Goal: Information Seeking & Learning: Compare options

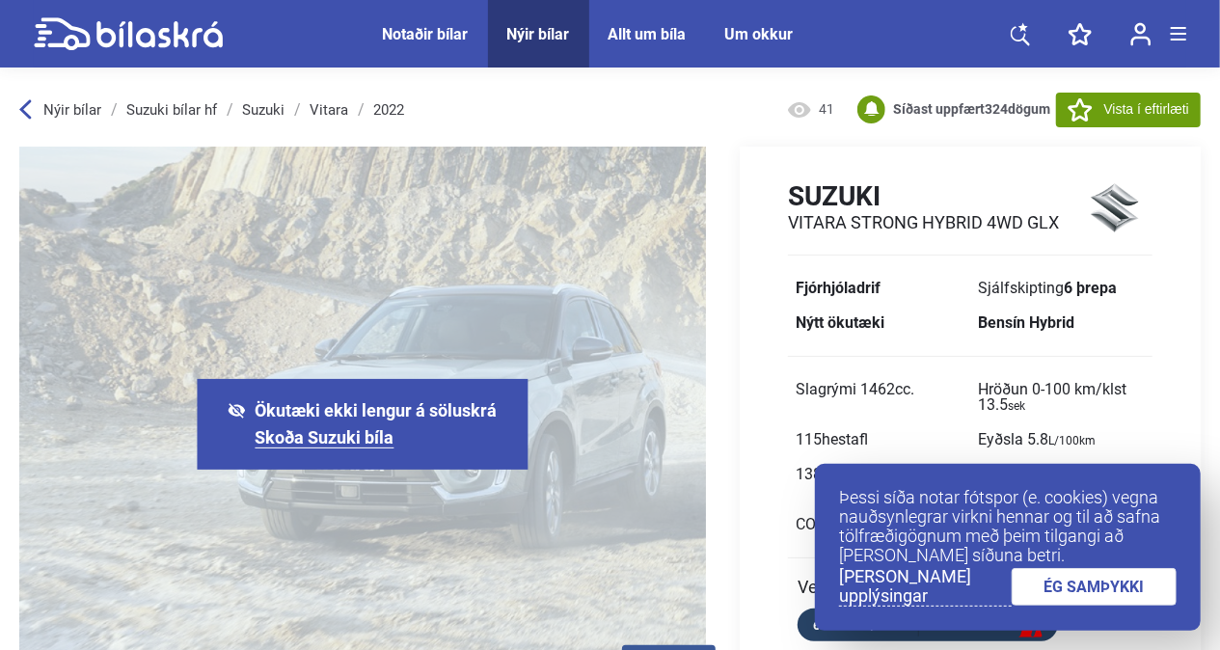
scroll to position [96, 0]
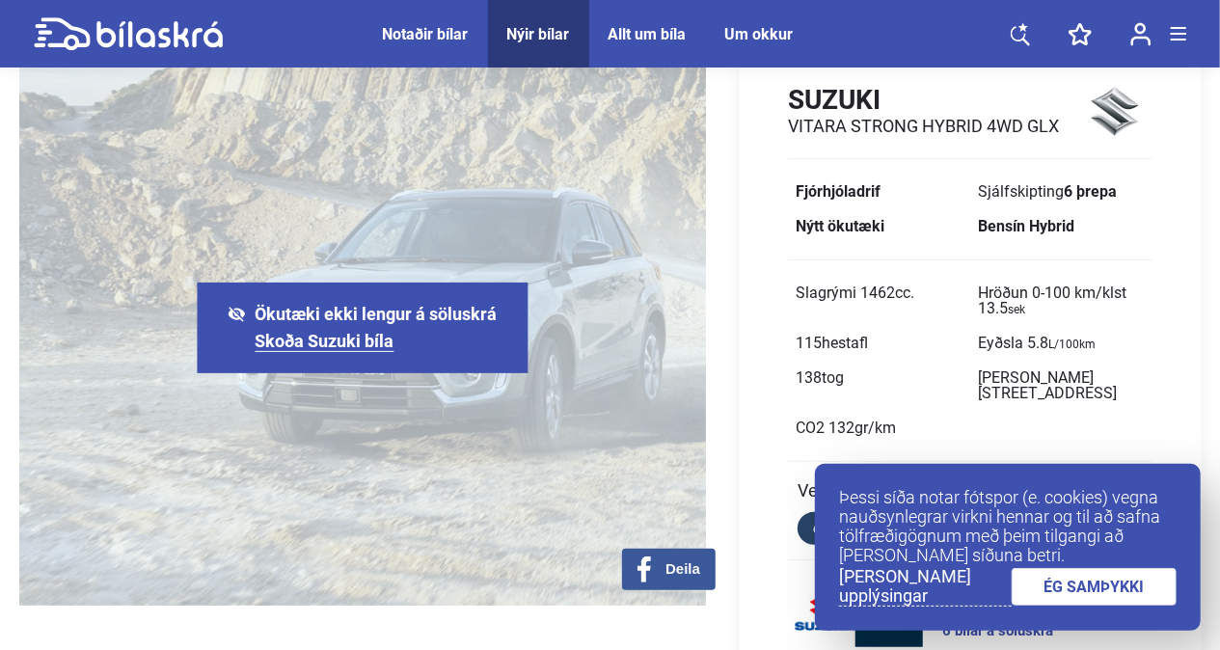
click at [1130, 590] on link "ÉG SAMÞYKKI" at bounding box center [1094, 587] width 166 height 38
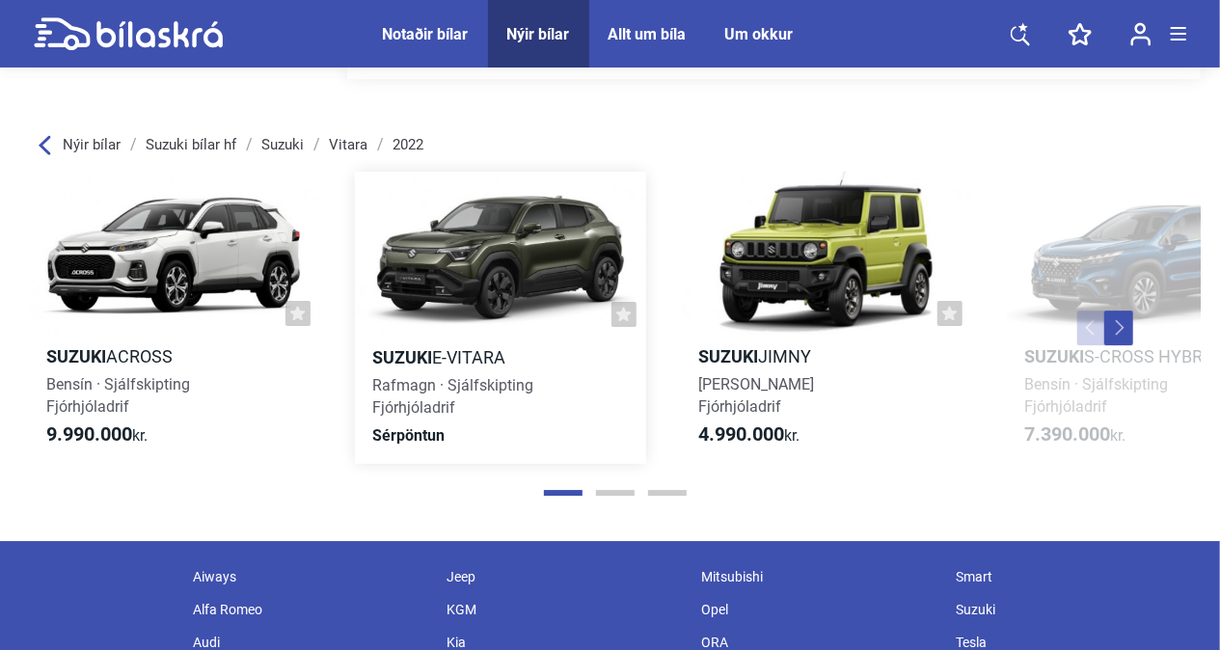
scroll to position [2892, 0]
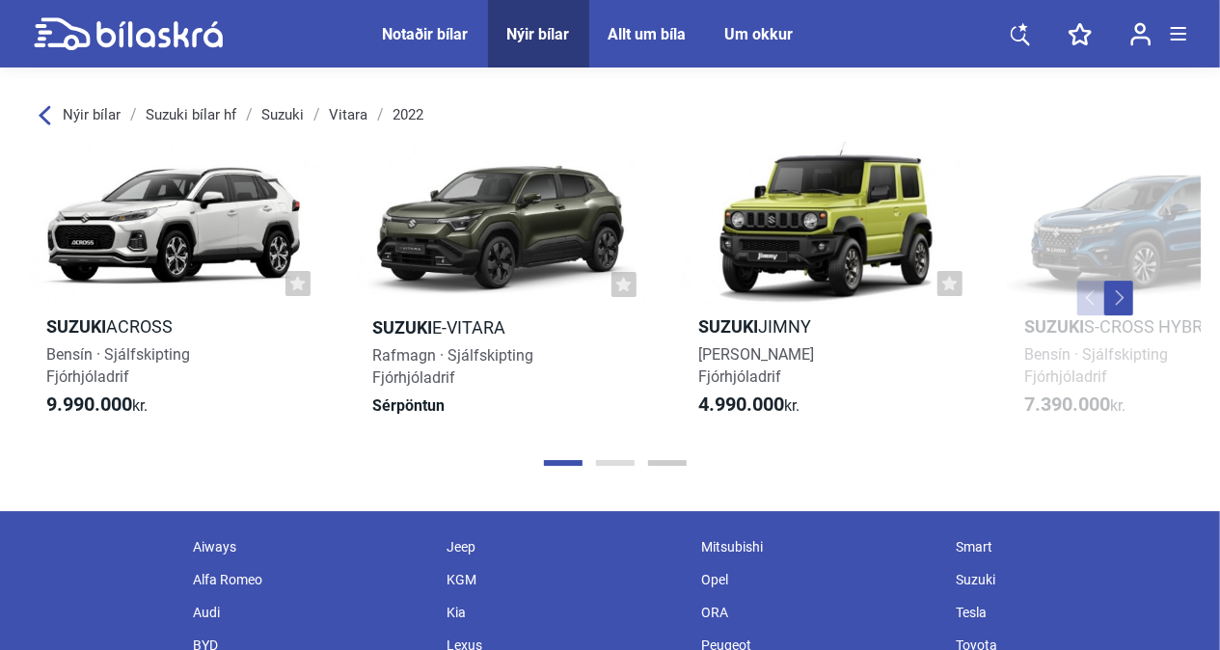
click at [619, 460] on button "Page 2" at bounding box center [615, 463] width 39 height 6
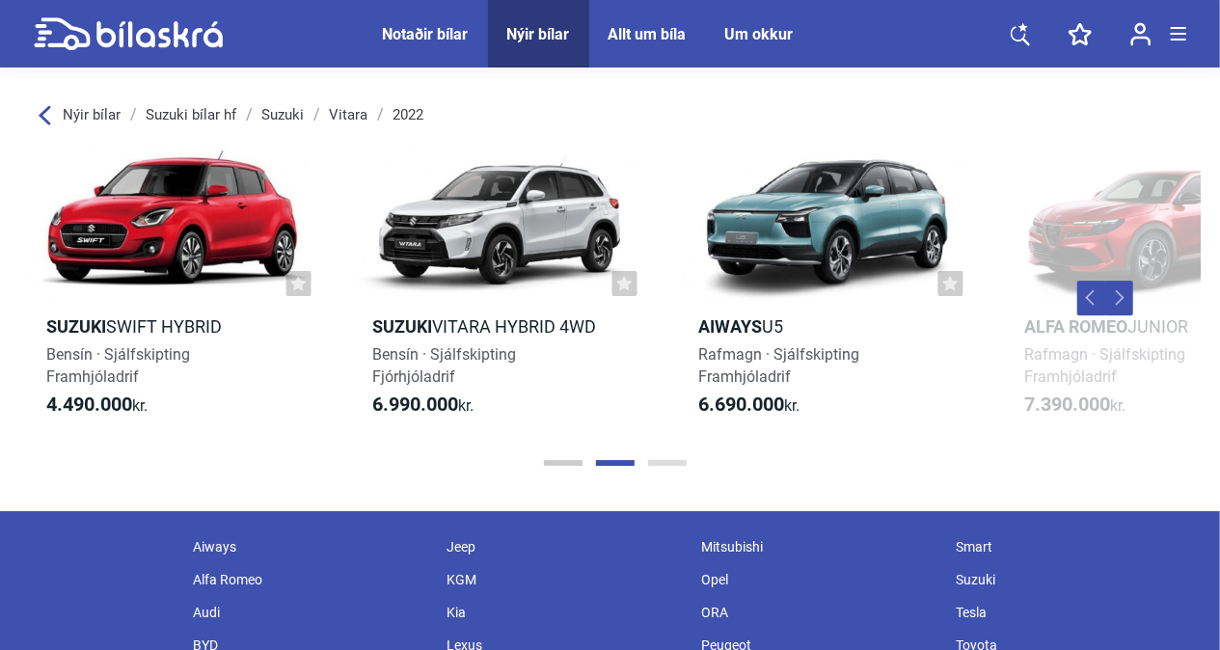
scroll to position [0, 1304]
click at [494, 232] on div at bounding box center [501, 224] width 291 height 164
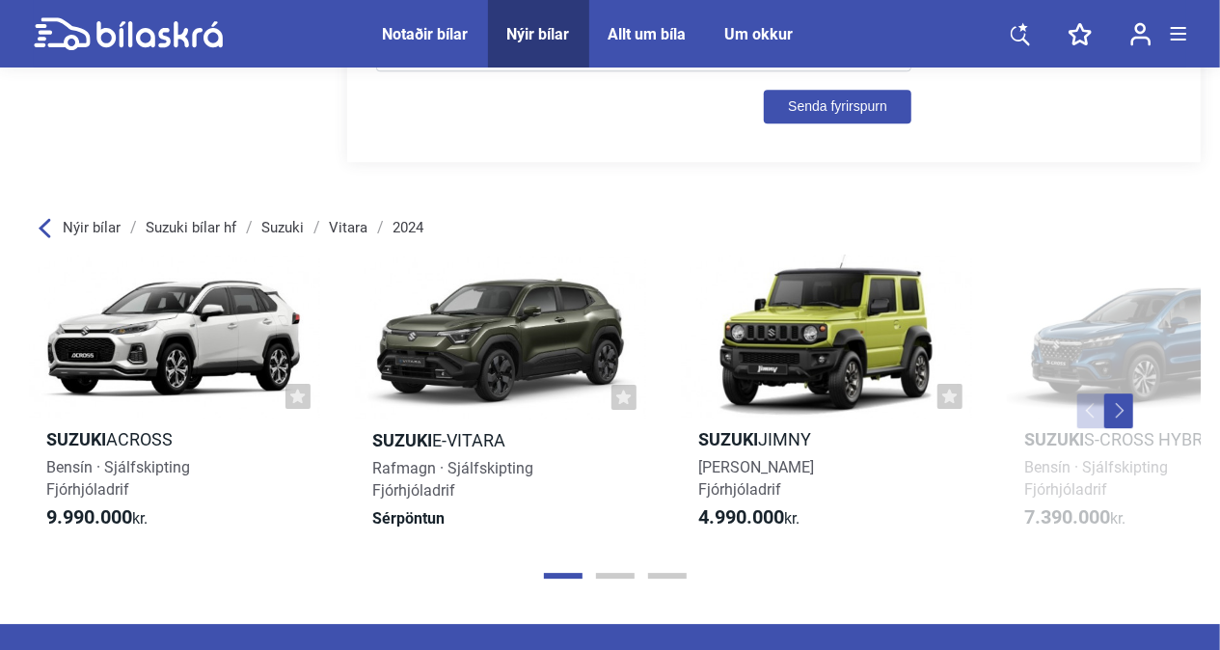
scroll to position [2603, 0]
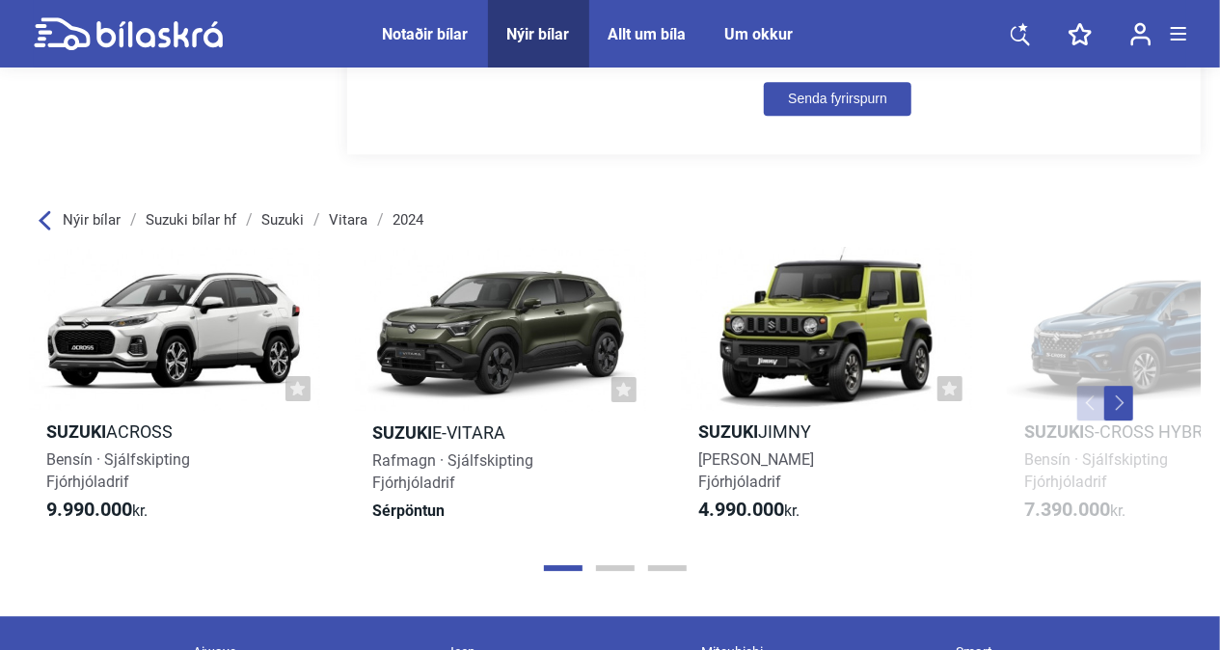
click at [45, 210] on icon at bounding box center [45, 219] width 12 height 19
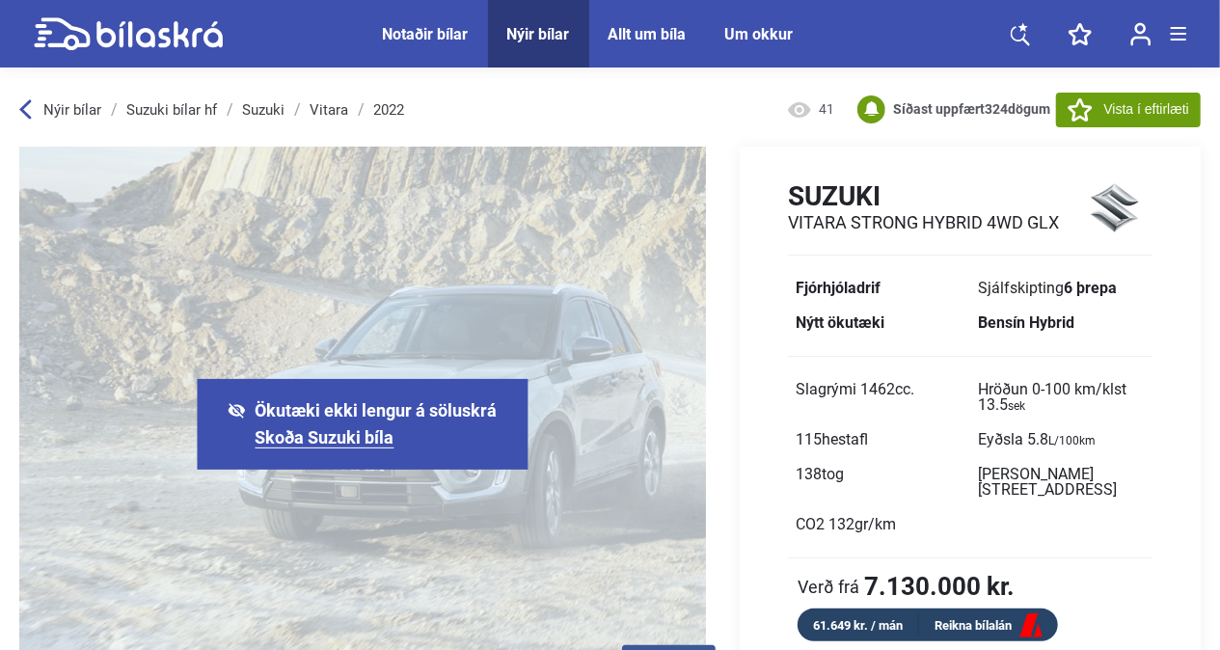
click at [191, 110] on link "Suzuki bílar hf" at bounding box center [171, 109] width 91 height 15
click at [416, 31] on div "Notaðir bílar" at bounding box center [426, 34] width 86 height 18
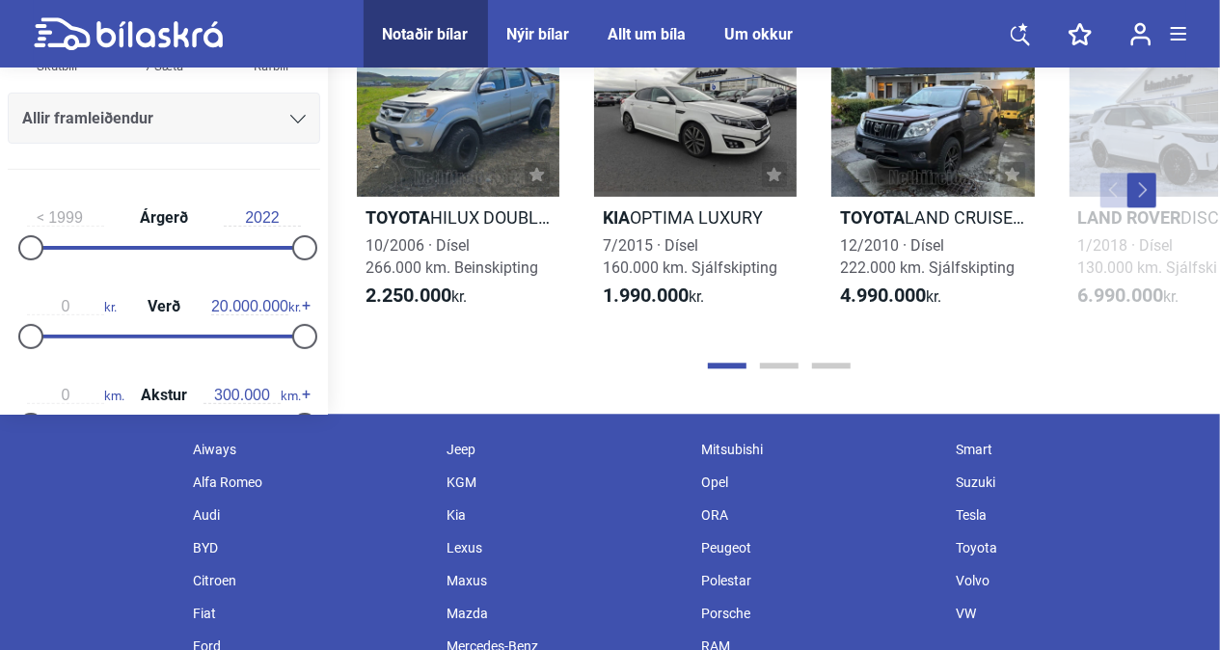
scroll to position [2314, 0]
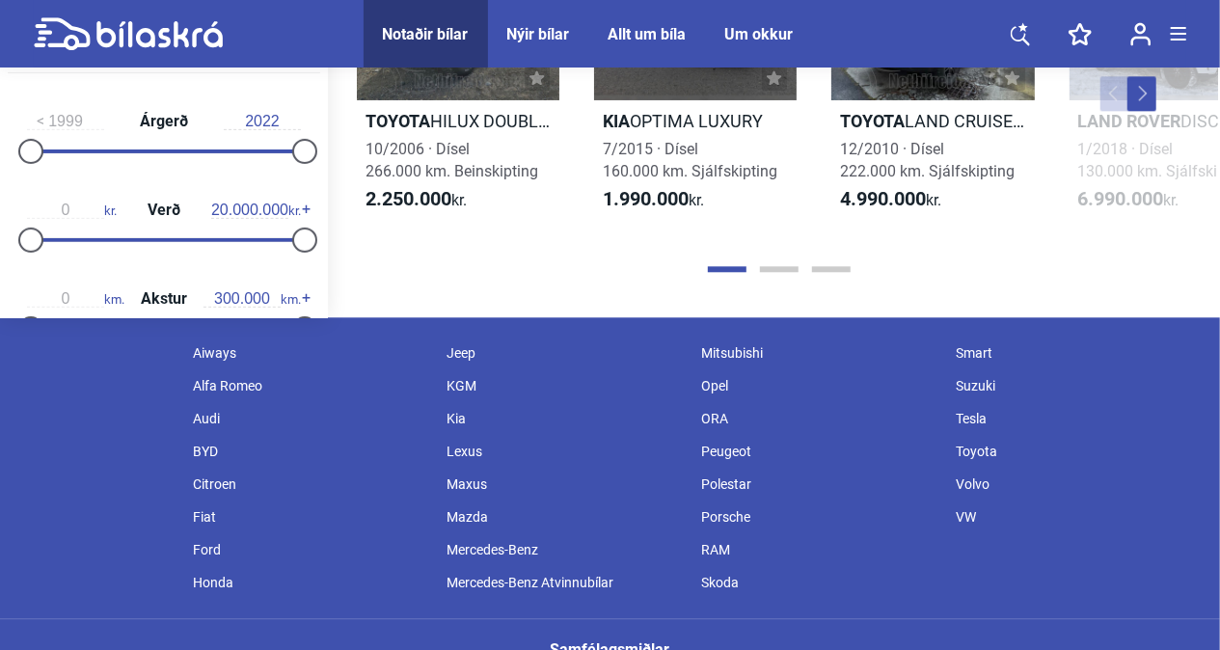
click at [779, 266] on div at bounding box center [778, 268] width 878 height 19
click at [774, 272] on button "Page 2" at bounding box center [779, 269] width 39 height 6
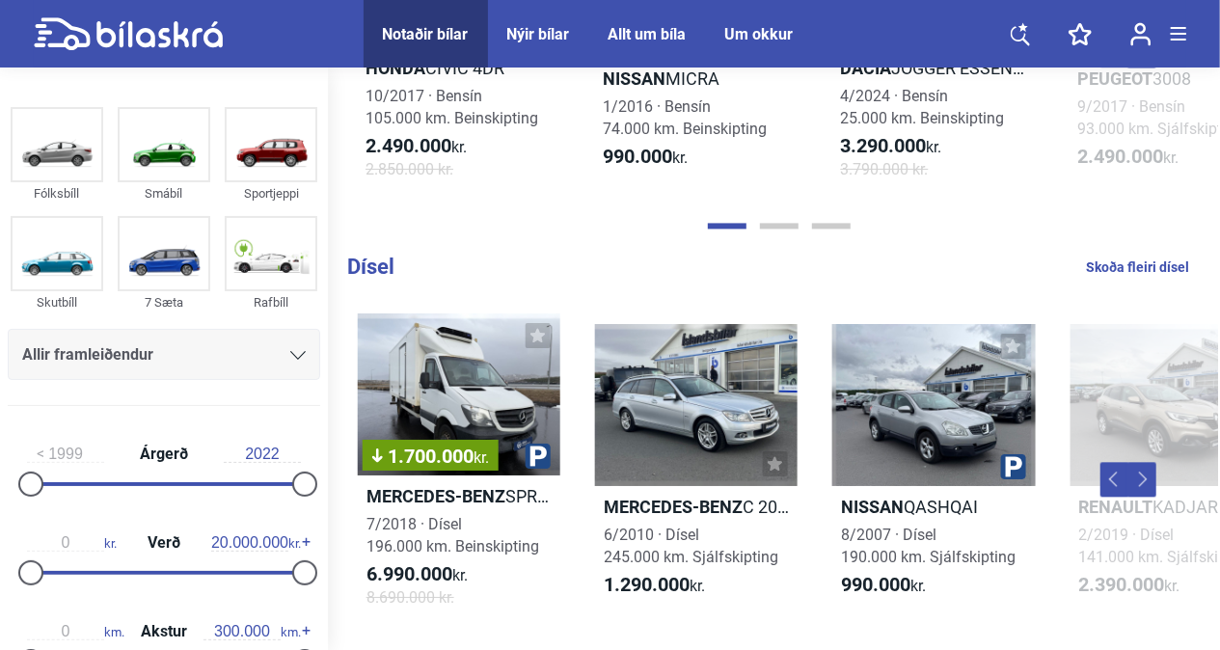
scroll to position [2379, 0]
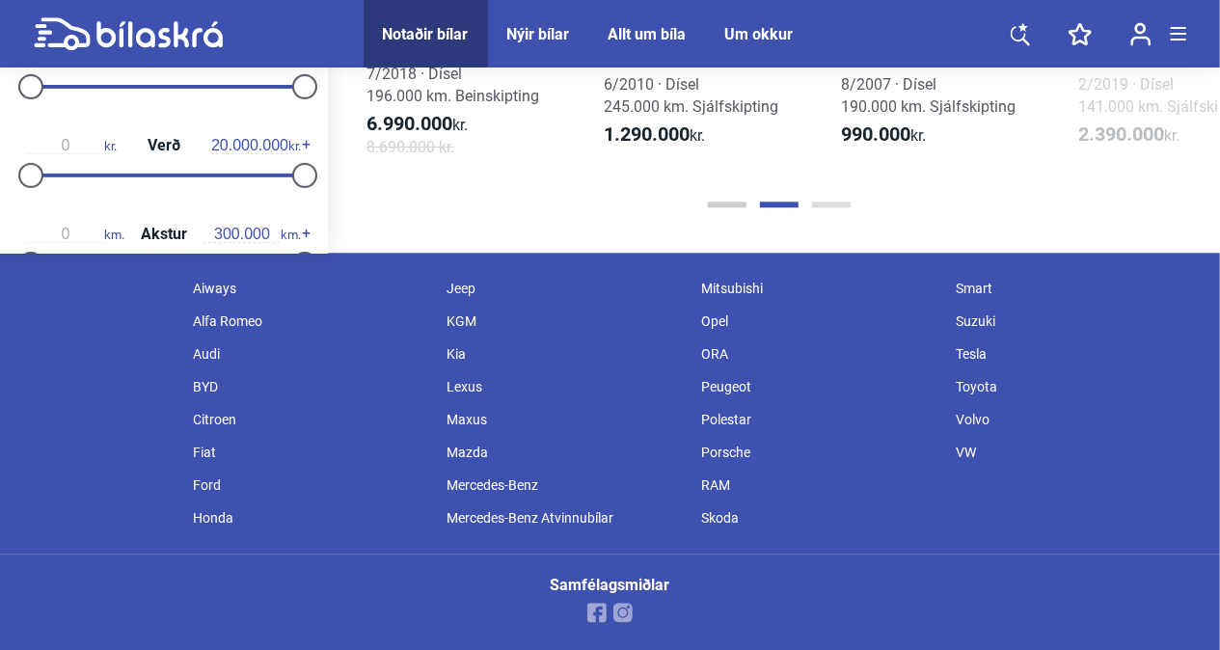
click at [825, 202] on button "Page 3" at bounding box center [831, 205] width 39 height 6
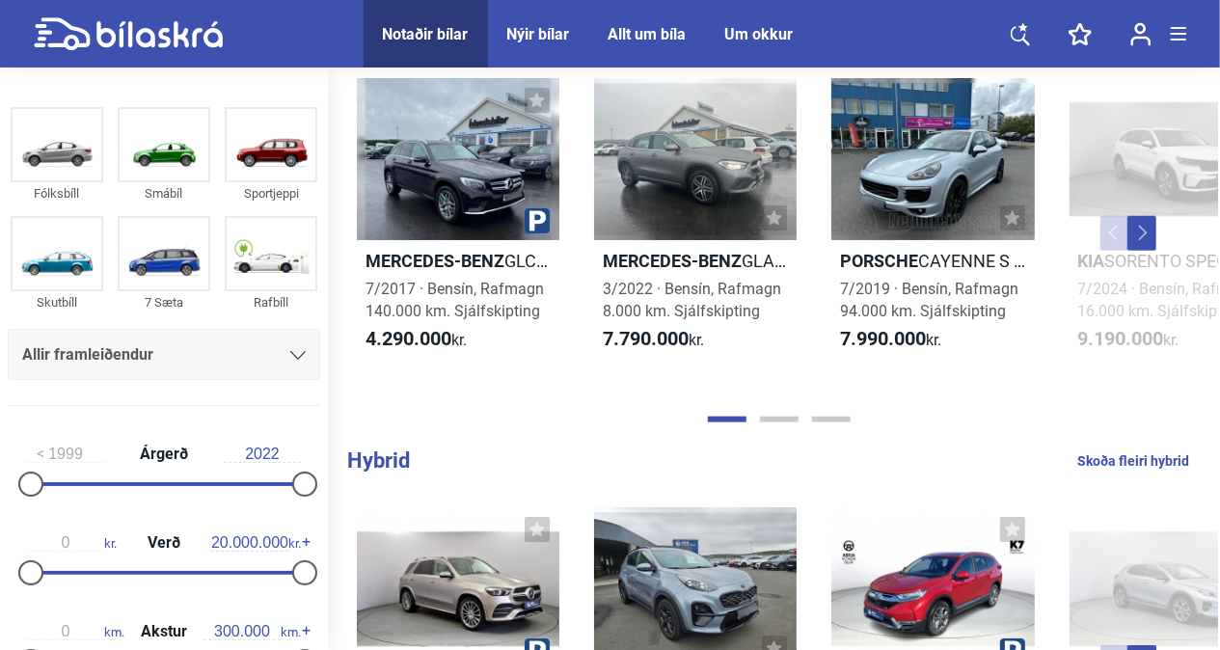
scroll to position [933, 0]
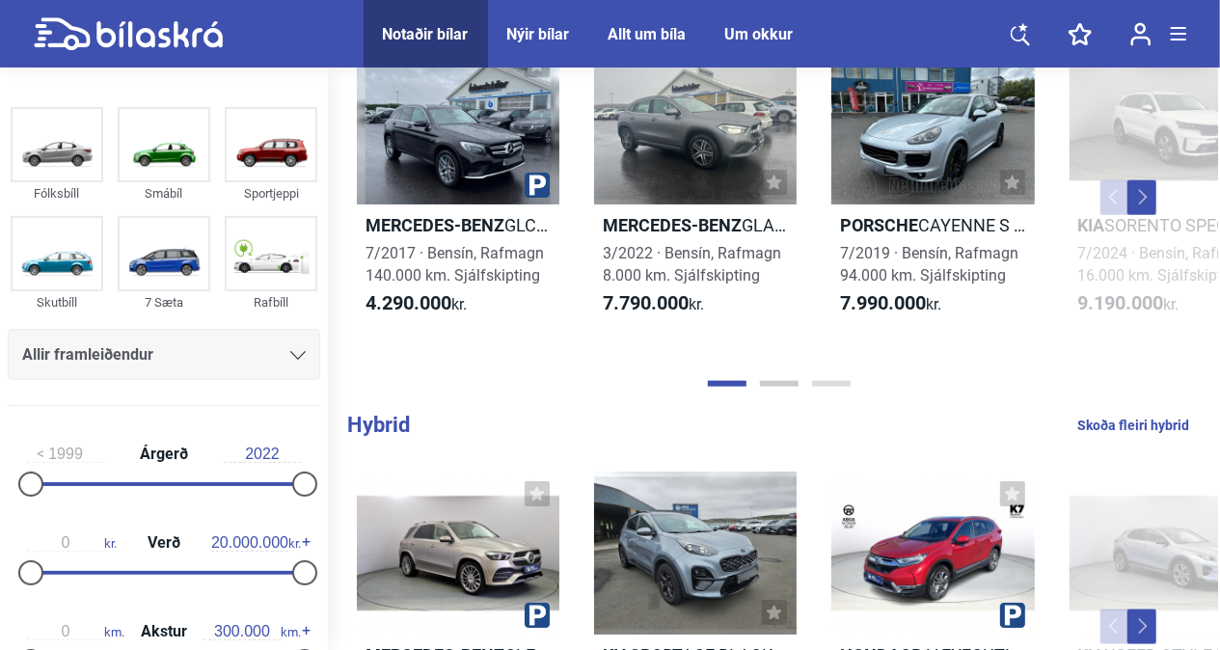
click at [829, 380] on div at bounding box center [778, 383] width 878 height 19
click at [830, 384] on button "Page 3" at bounding box center [831, 384] width 39 height 6
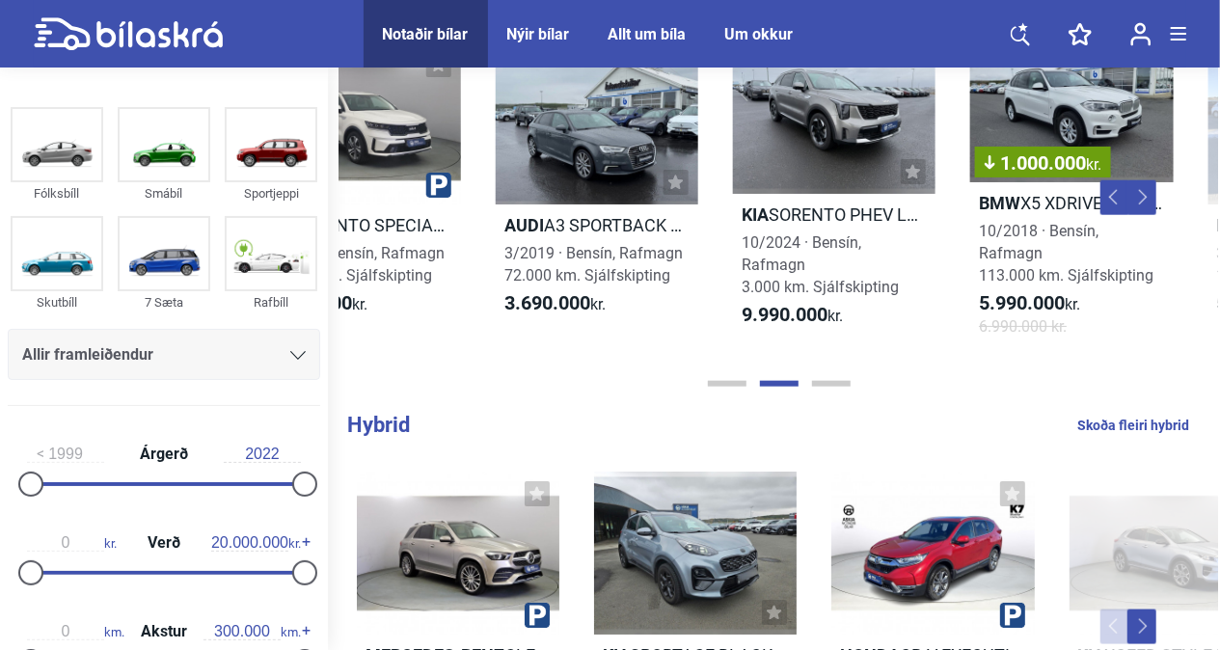
scroll to position [0, 758]
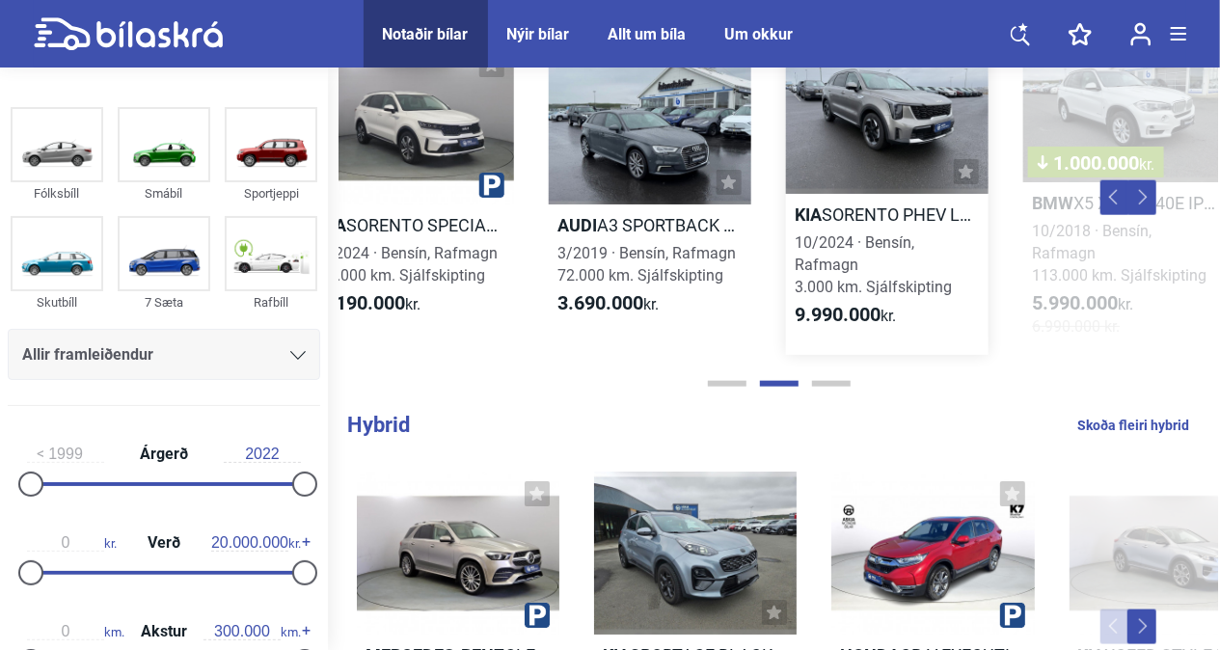
drag, startPoint x: 500, startPoint y: 147, endPoint x: 929, endPoint y: 213, distance: 434.2
click at [929, 213] on div "Mercedes-Benz GLC 350 E 4MATIC 7/2017 · Bensín, Rafmagn 140.000 km. Sjálfskipti…" at bounding box center [769, 187] width 2374 height 373
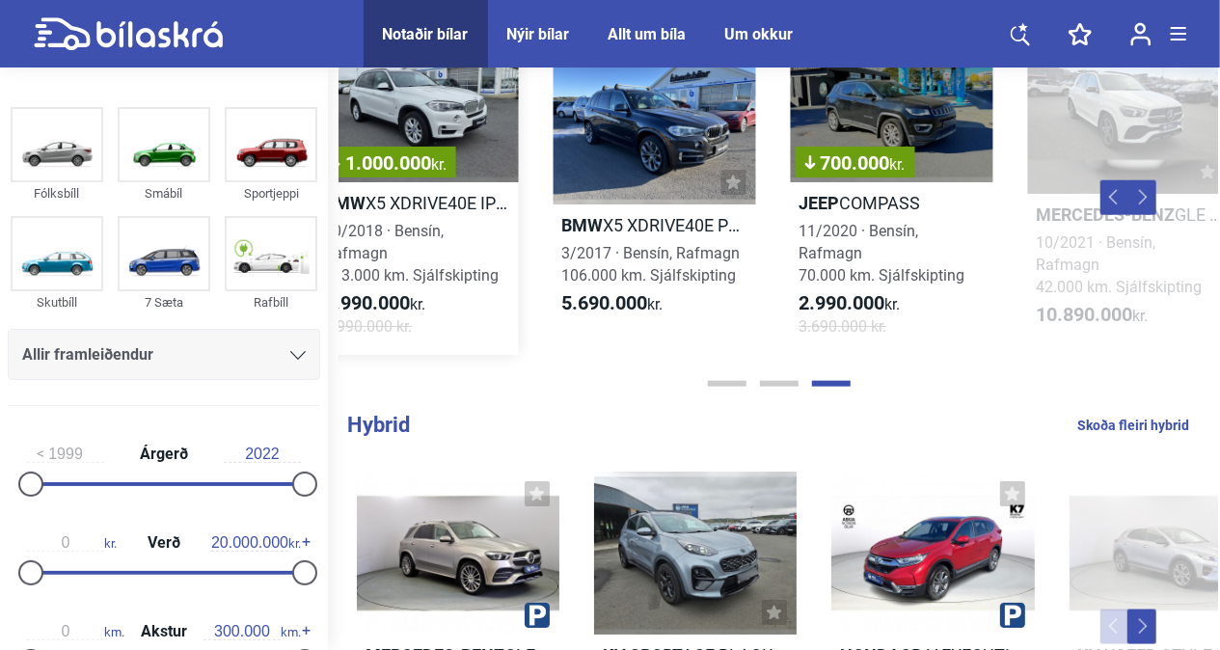
drag, startPoint x: 1002, startPoint y: 209, endPoint x: 440, endPoint y: 222, distance: 562.2
click at [440, 222] on div "Mercedes-Benz GLC 350 E 4MATIC 7/2017 · Bensín, Rafmagn 140.000 km. Sjálfskipti…" at bounding box center [61, 187] width 2374 height 373
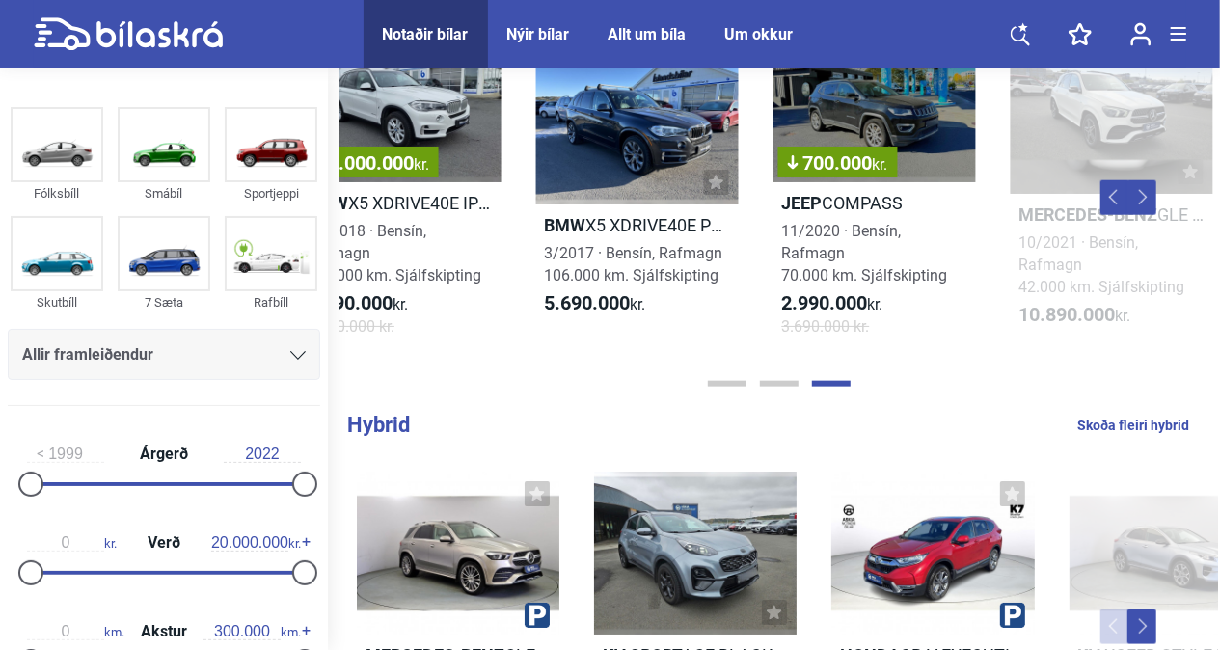
scroll to position [0, 1494]
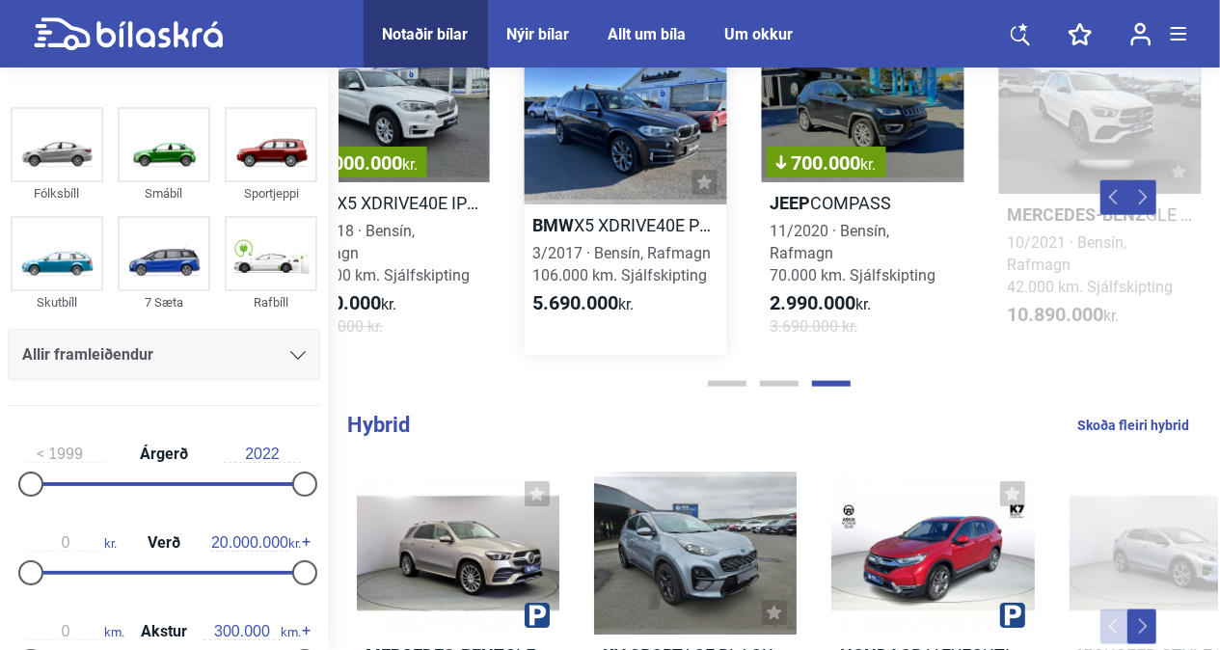
drag, startPoint x: 772, startPoint y: 196, endPoint x: 686, endPoint y: 200, distance: 85.9
click at [686, 200] on div "Mercedes-Benz GLC 350 E 4MATIC 7/2017 · Bensín, Rafmagn 140.000 km. Sjálfskipti…" at bounding box center [32, 187] width 2374 height 373
drag, startPoint x: 897, startPoint y: 411, endPoint x: 906, endPoint y: 364, distance: 47.3
click at [906, 364] on div "Velkomin á vefinn okkar! Leitarvél nýrra bíla frá öllum umboðum Fyrsta bílasölu…" at bounding box center [774, 418] width 892 height 2559
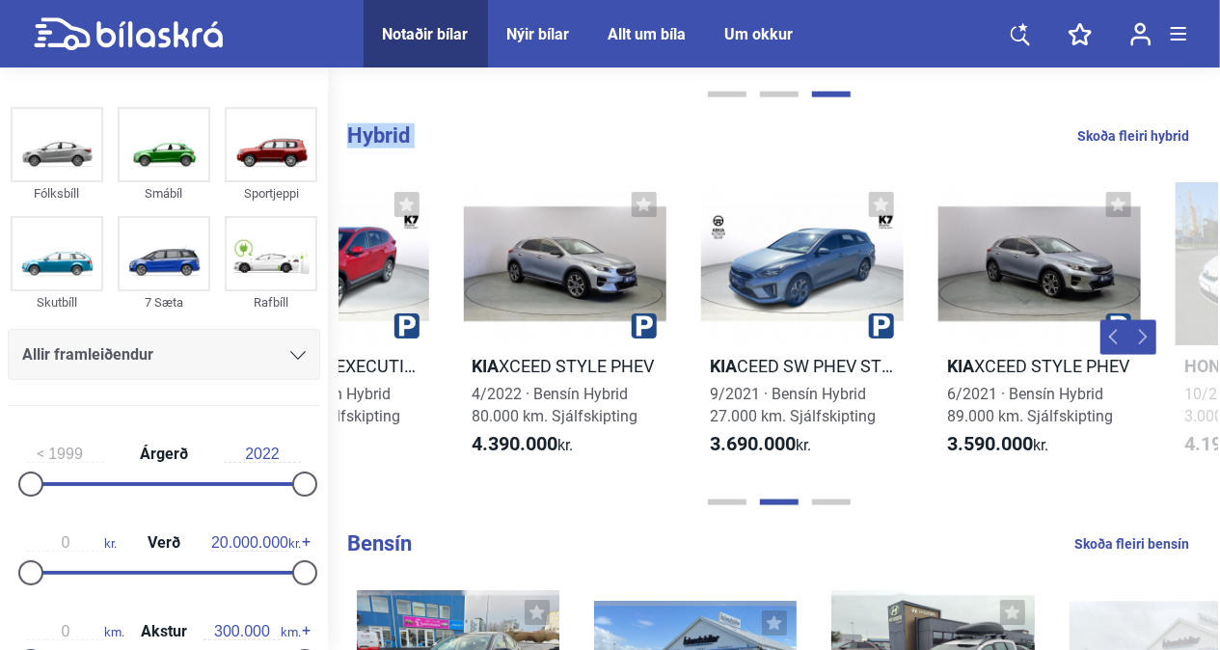
scroll to position [0, 607]
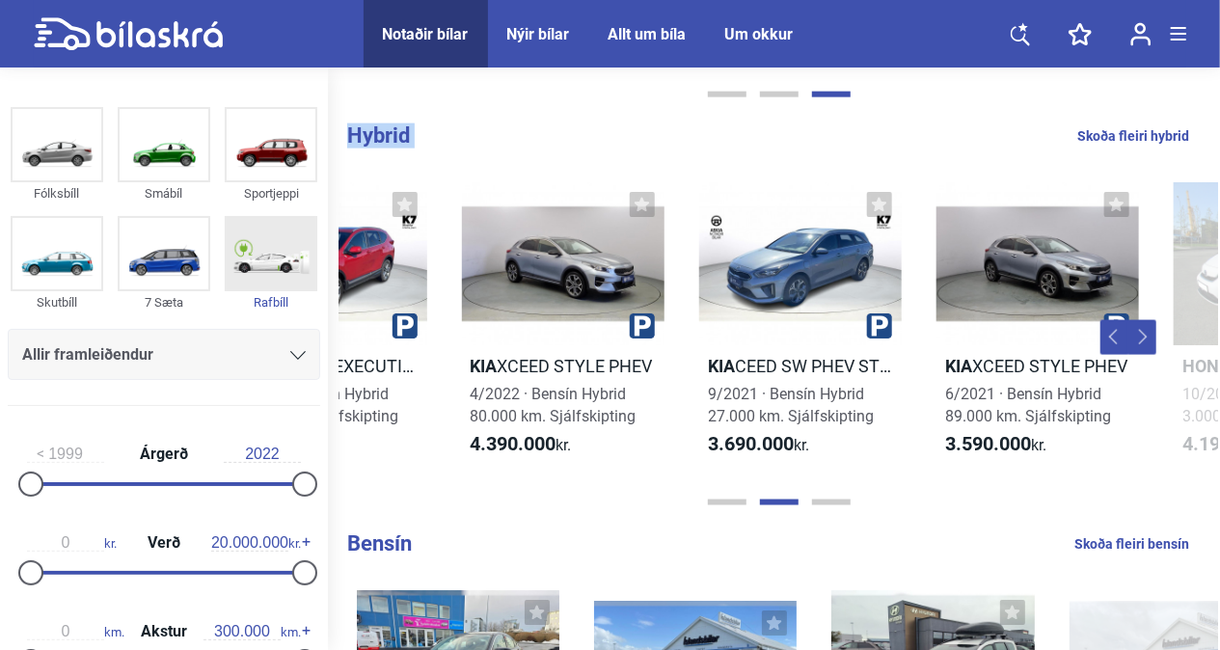
drag, startPoint x: 821, startPoint y: 265, endPoint x: 293, endPoint y: 255, distance: 528.5
click at [293, 255] on div "Fólksbíll Smábíl Sportjeppi Skutbíll 7 Sæta Rafbíll Allir framleiðendur Allar g…" at bounding box center [610, 129] width 1220 height 2559
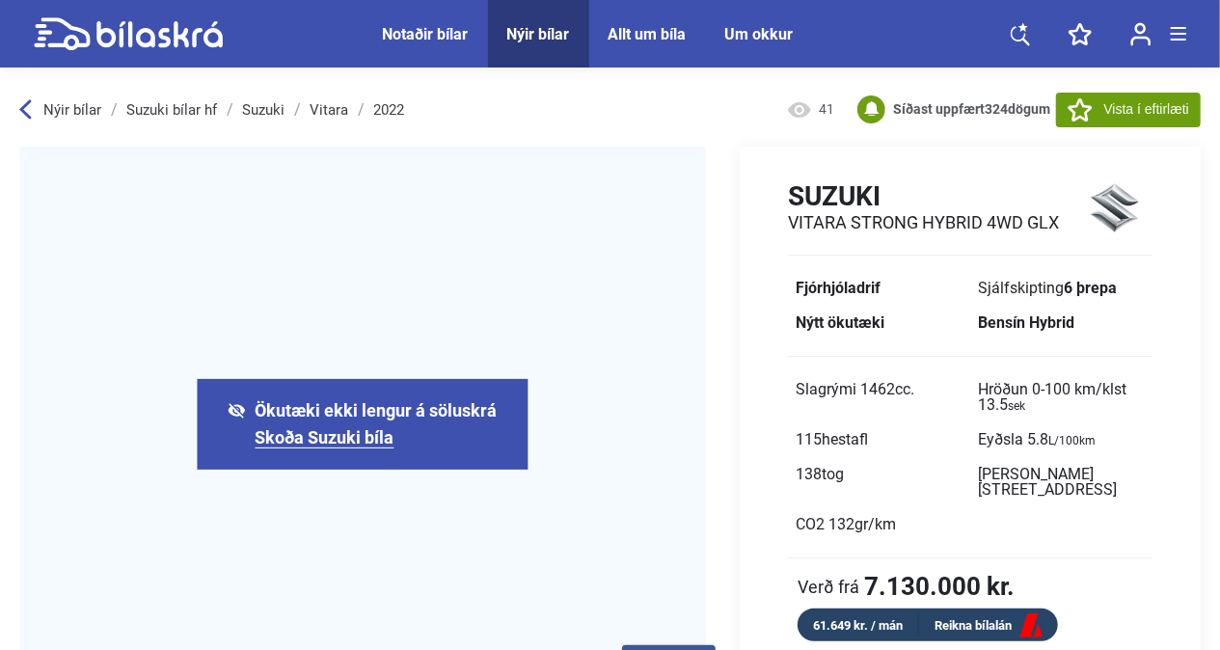
click at [428, 31] on div "Notaðir bílar" at bounding box center [426, 34] width 86 height 18
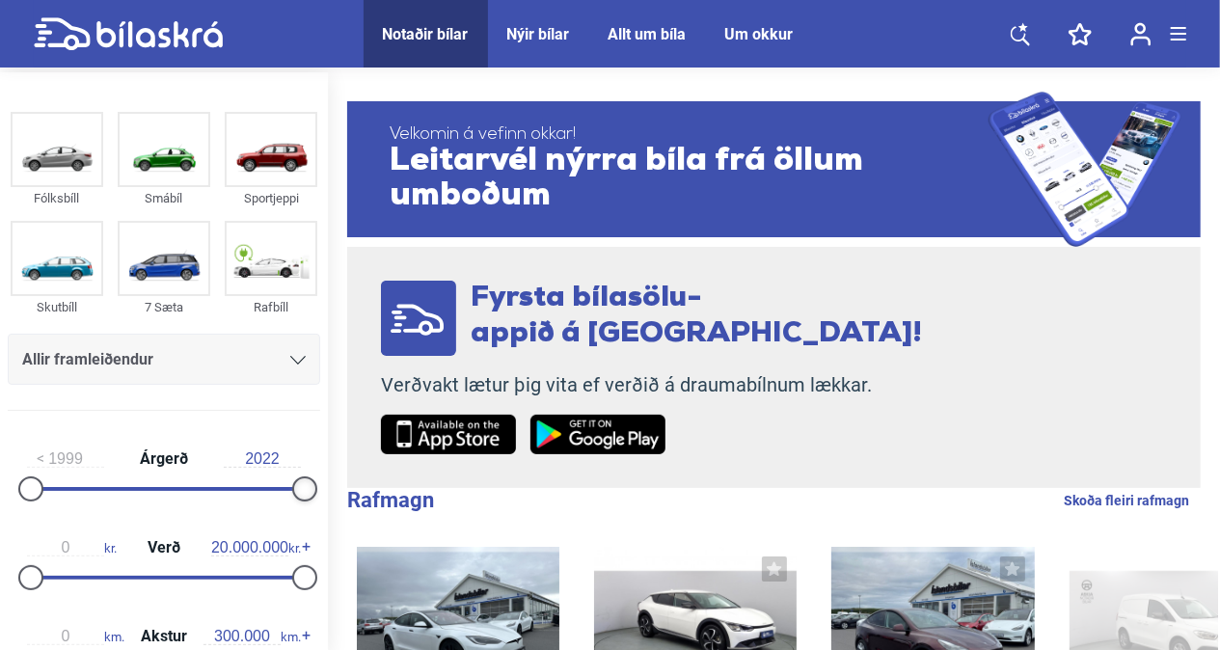
click at [298, 491] on div at bounding box center [304, 488] width 25 height 25
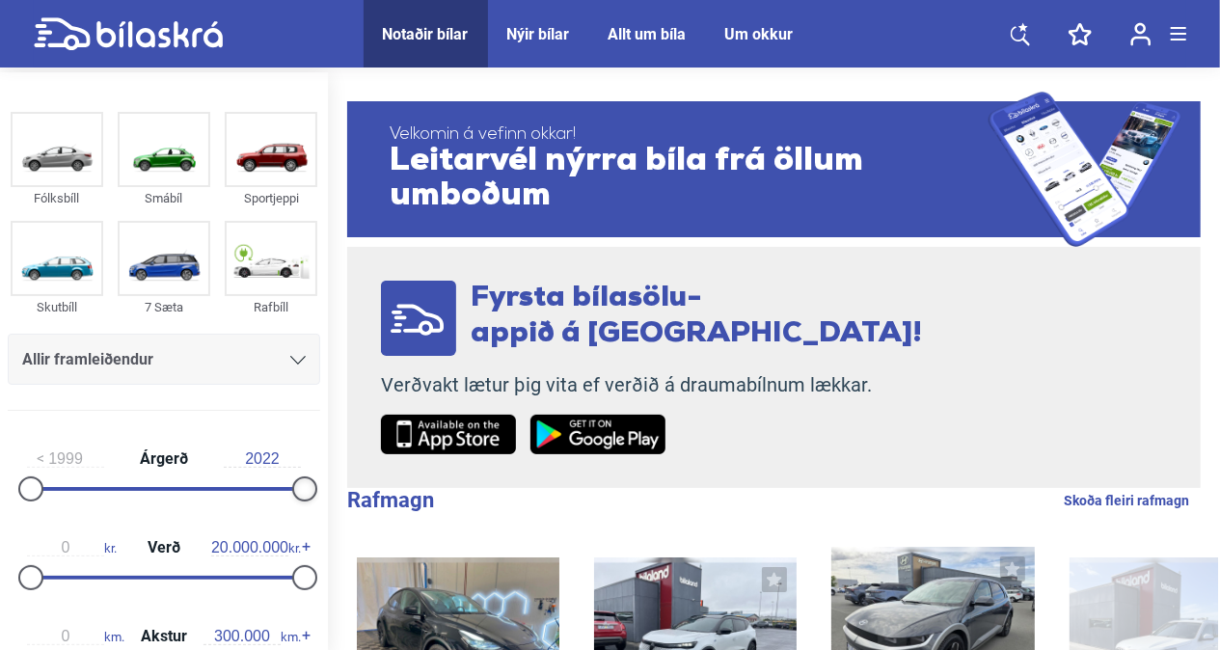
click at [298, 491] on div at bounding box center [304, 488] width 25 height 25
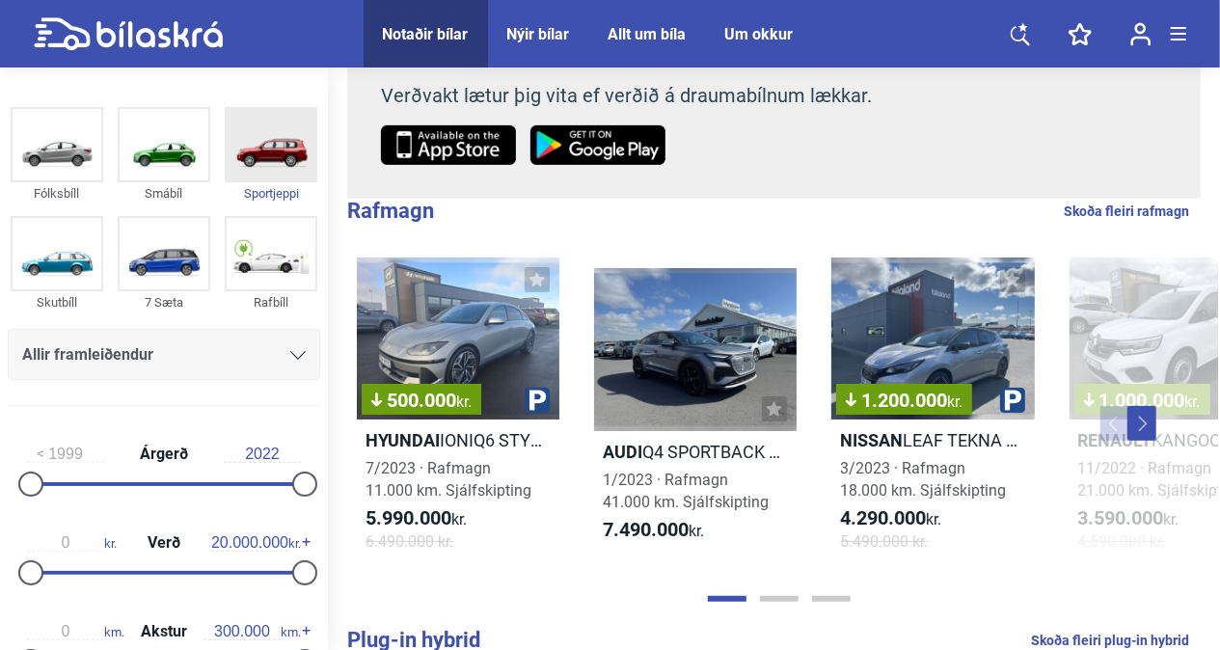
click at [272, 167] on img at bounding box center [271, 144] width 89 height 71
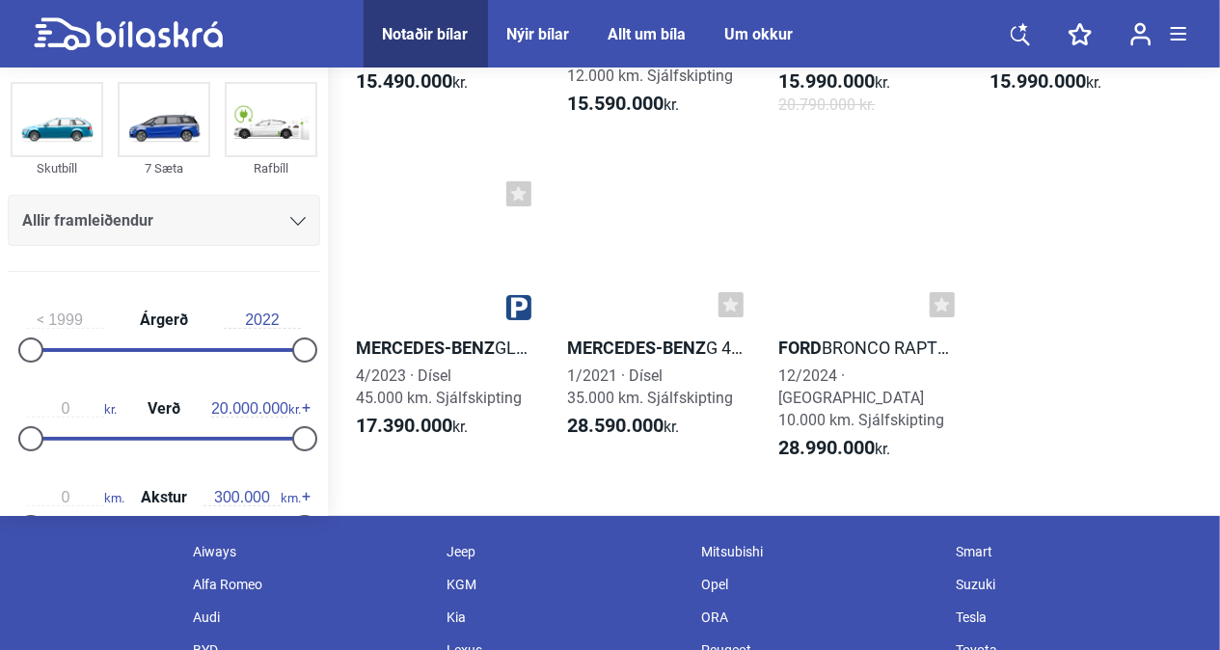
scroll to position [25549, 0]
